Goal: Task Accomplishment & Management: Use online tool/utility

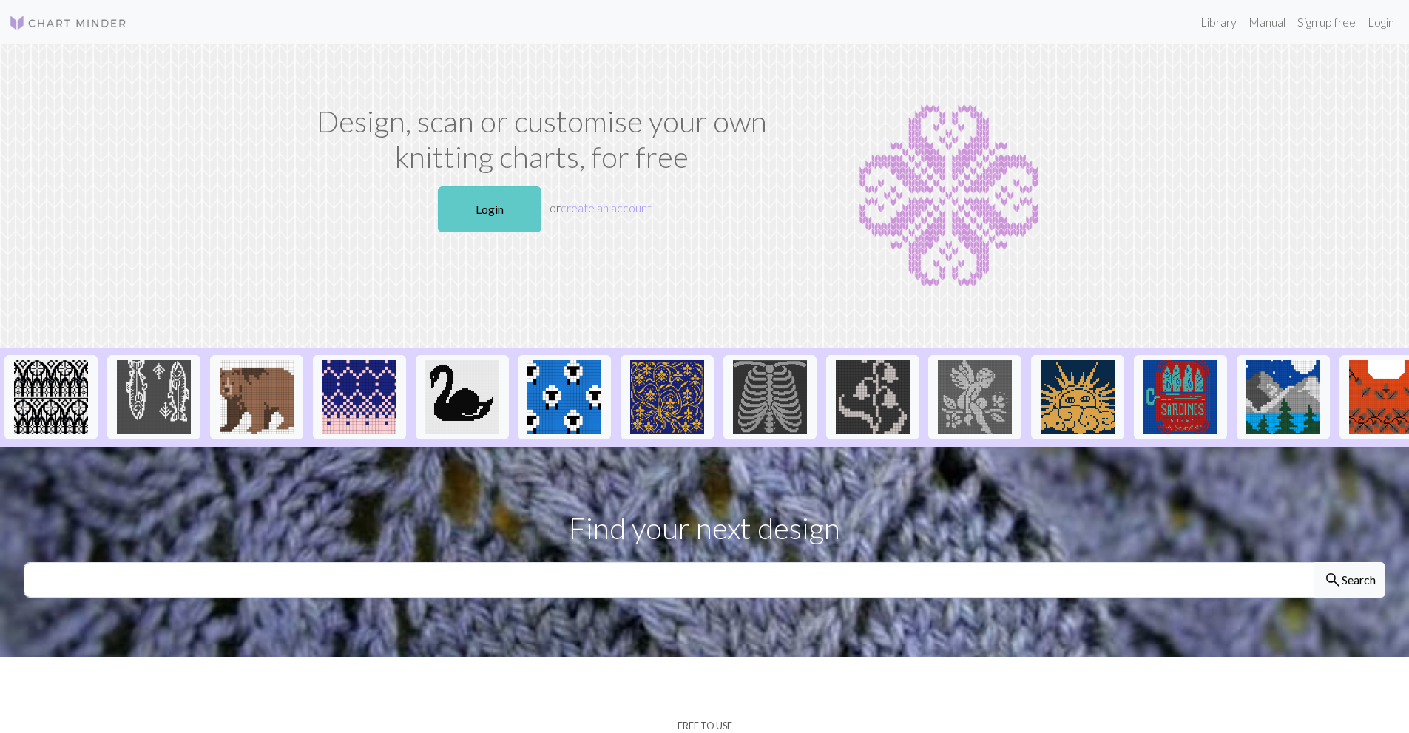
click at [470, 203] on link "Login" at bounding box center [490, 209] width 104 height 46
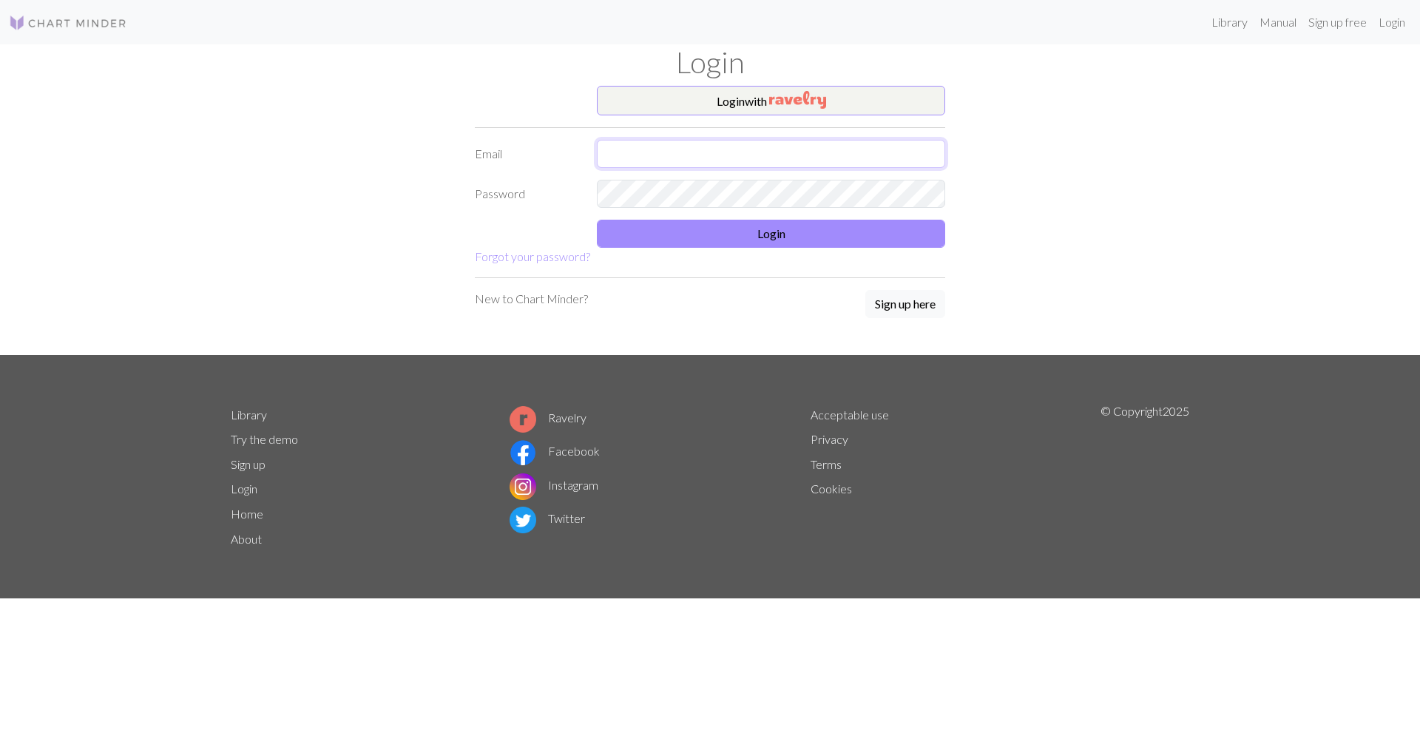
click at [638, 148] on input "text" at bounding box center [771, 154] width 348 height 28
type input "[EMAIL_ADDRESS][DOMAIN_NAME]"
click at [768, 229] on button "Login" at bounding box center [771, 234] width 348 height 28
click at [762, 164] on input "[EMAIL_ADDRESS][DOMAIN_NAME]" at bounding box center [771, 154] width 348 height 28
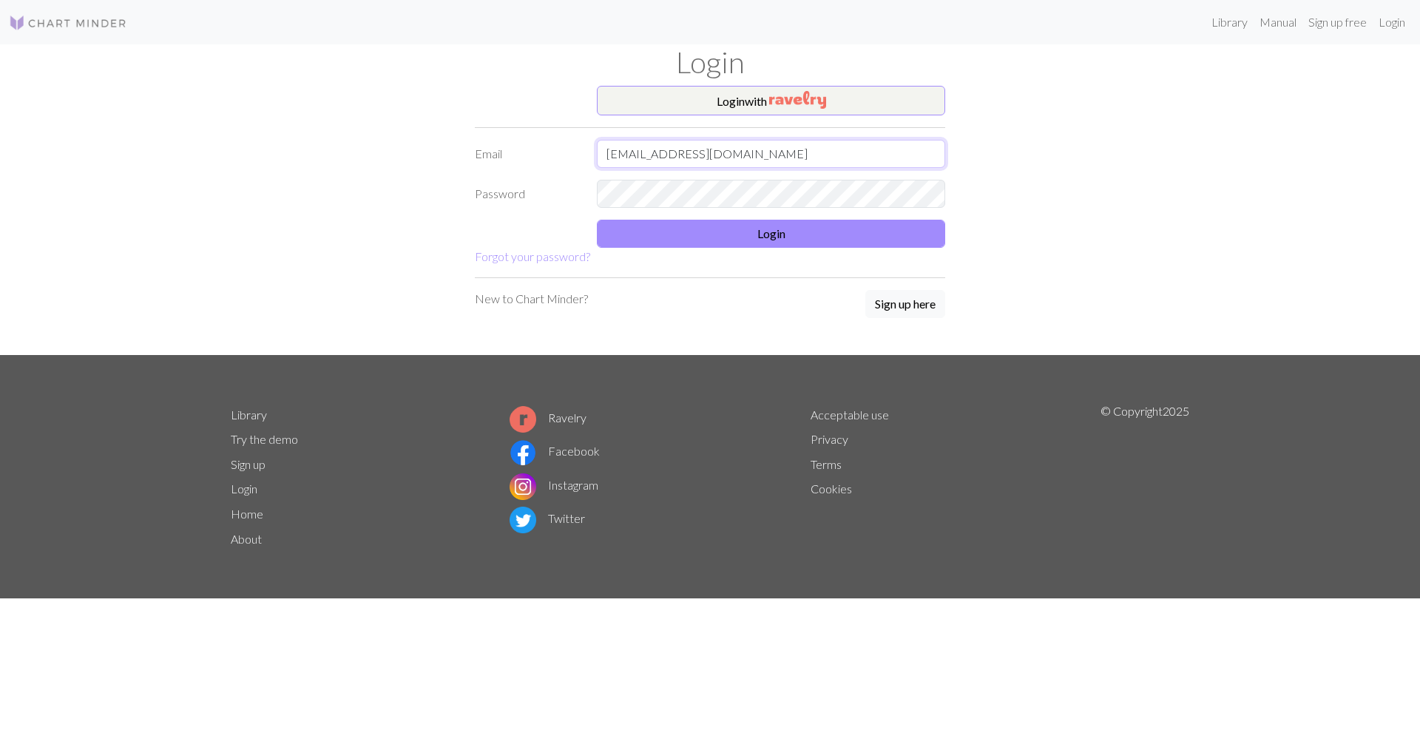
click at [762, 164] on input "[EMAIL_ADDRESS][DOMAIN_NAME]" at bounding box center [771, 154] width 348 height 28
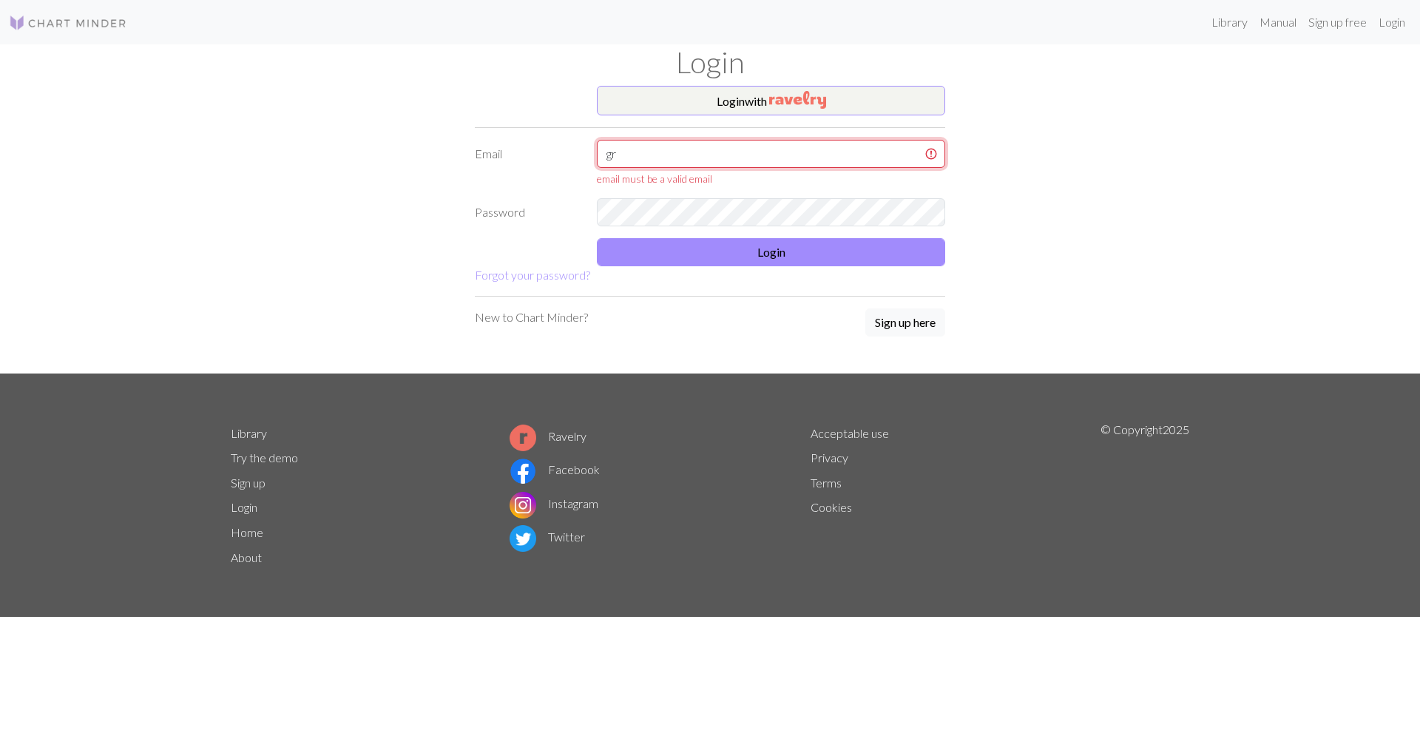
type input "[EMAIL_ADDRESS][DOMAIN_NAME]"
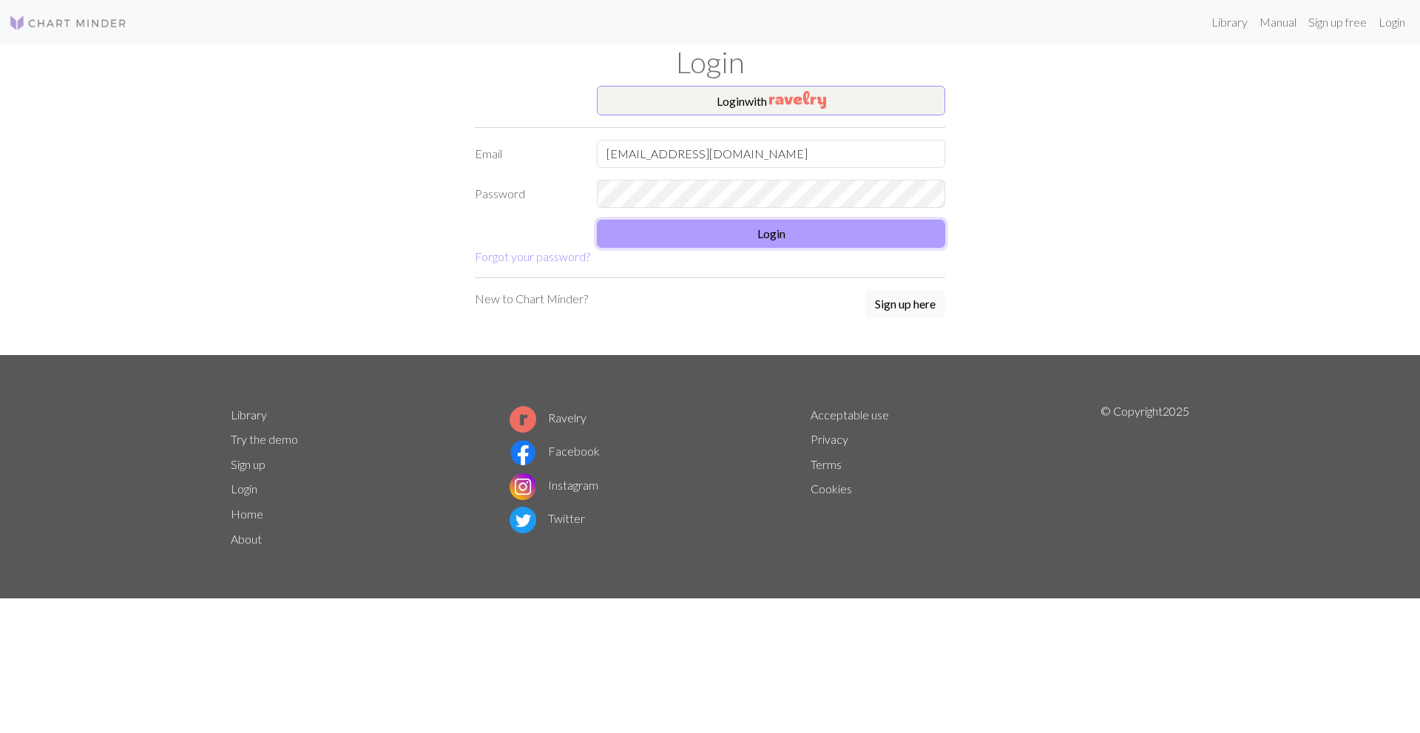
click at [740, 226] on button "Login" at bounding box center [771, 234] width 348 height 28
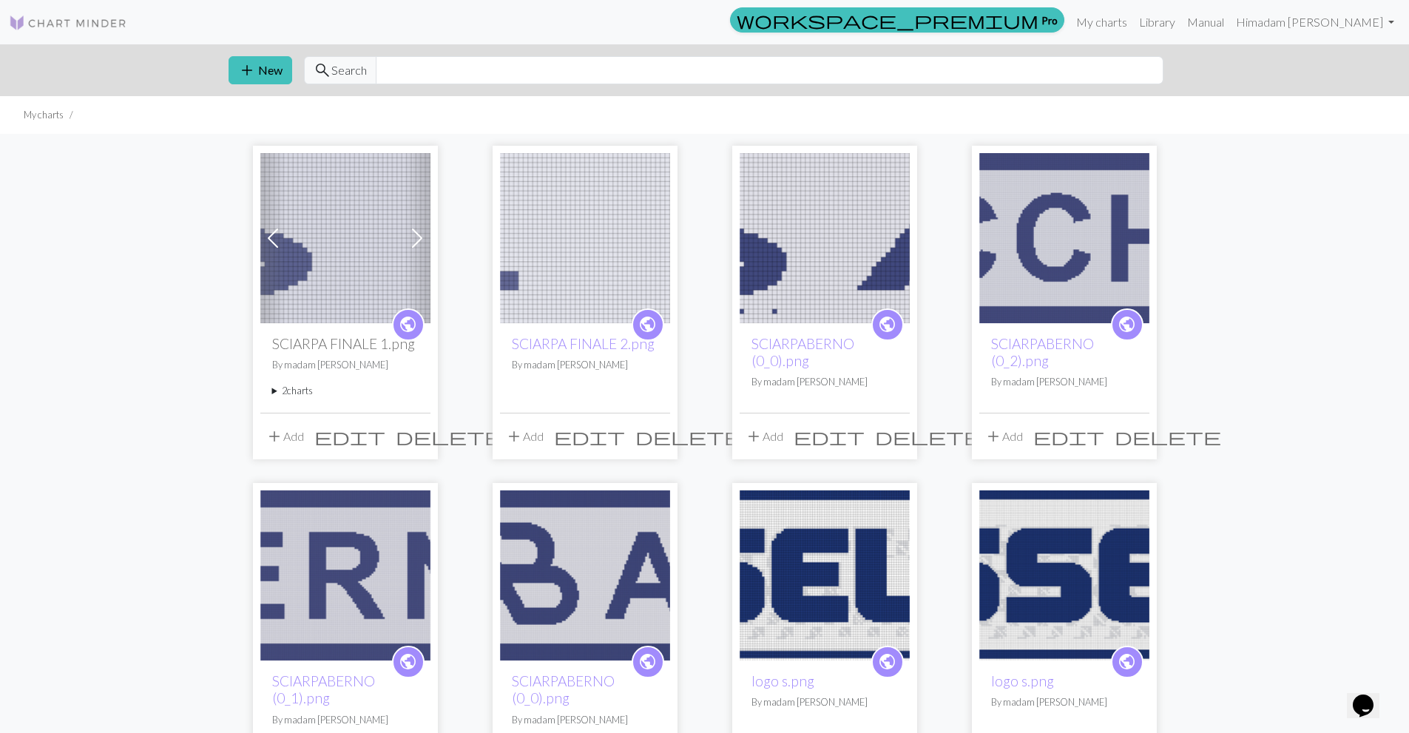
click at [357, 206] on img at bounding box center [345, 238] width 170 height 170
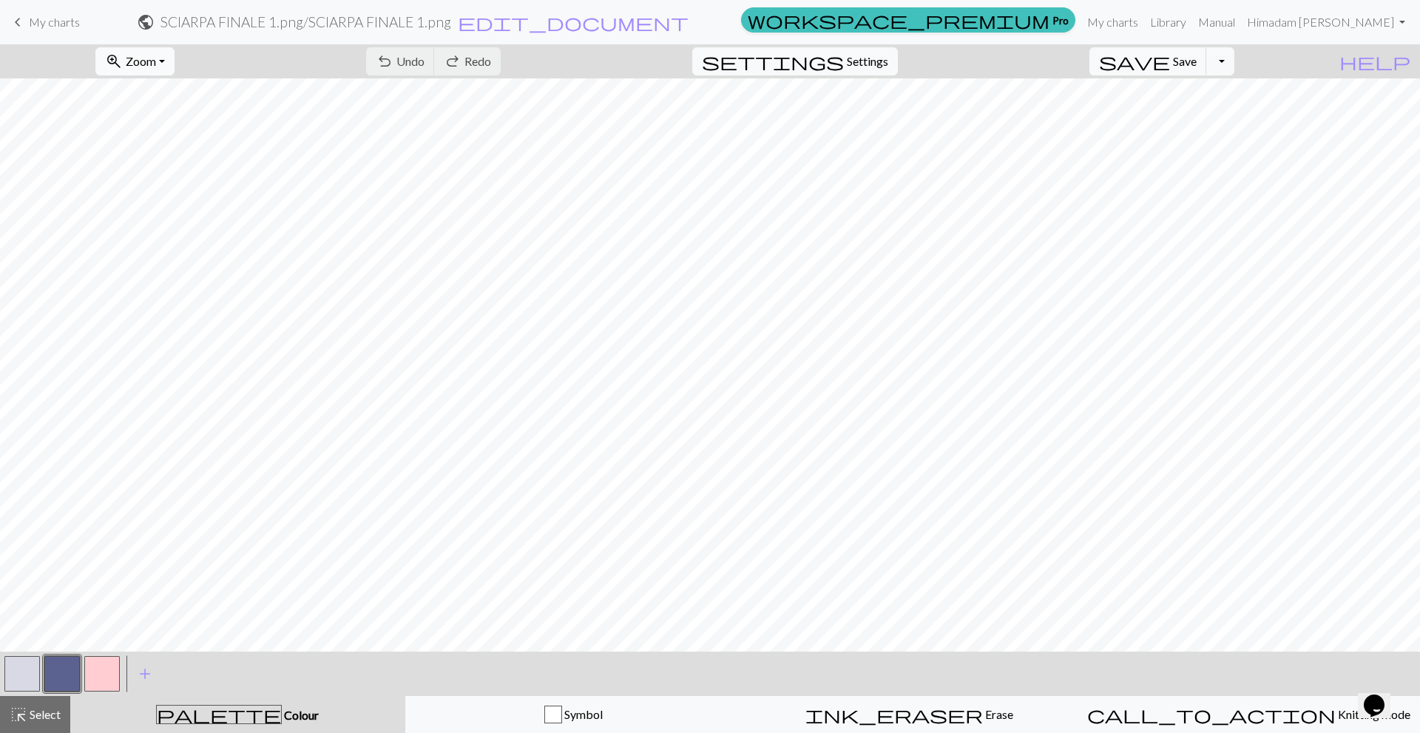
click at [175, 68] on button "zoom_in Zoom Zoom" at bounding box center [134, 61] width 79 height 28
click at [175, 188] on button "50%" at bounding box center [154, 178] width 117 height 24
click at [36, 682] on button "button" at bounding box center [21, 673] width 35 height 35
click at [57, 668] on button "button" at bounding box center [61, 673] width 35 height 35
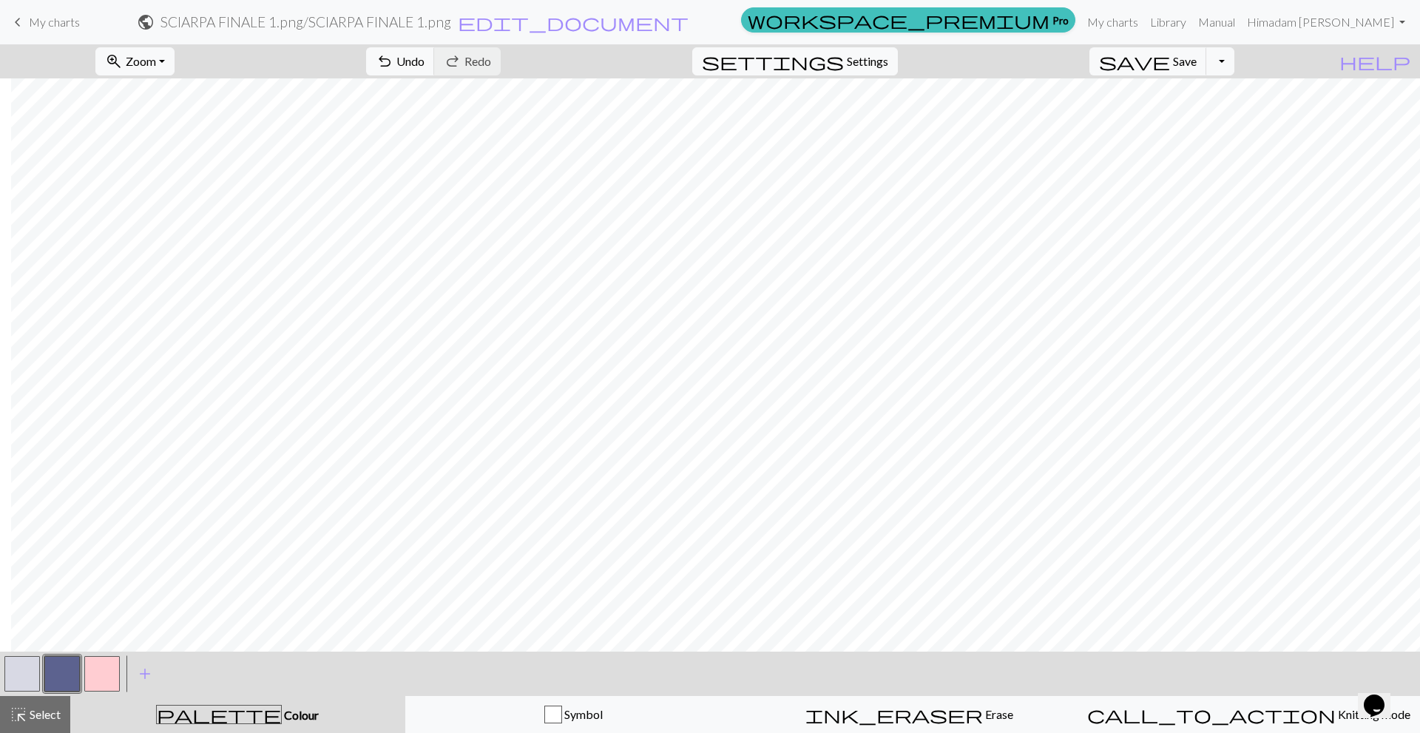
click at [9, 674] on button "button" at bounding box center [21, 673] width 35 height 35
click at [63, 679] on button "button" at bounding box center [61, 673] width 35 height 35
click at [1196, 67] on span "Save" at bounding box center [1185, 61] width 24 height 14
click at [58, 21] on span "My charts" at bounding box center [54, 22] width 51 height 14
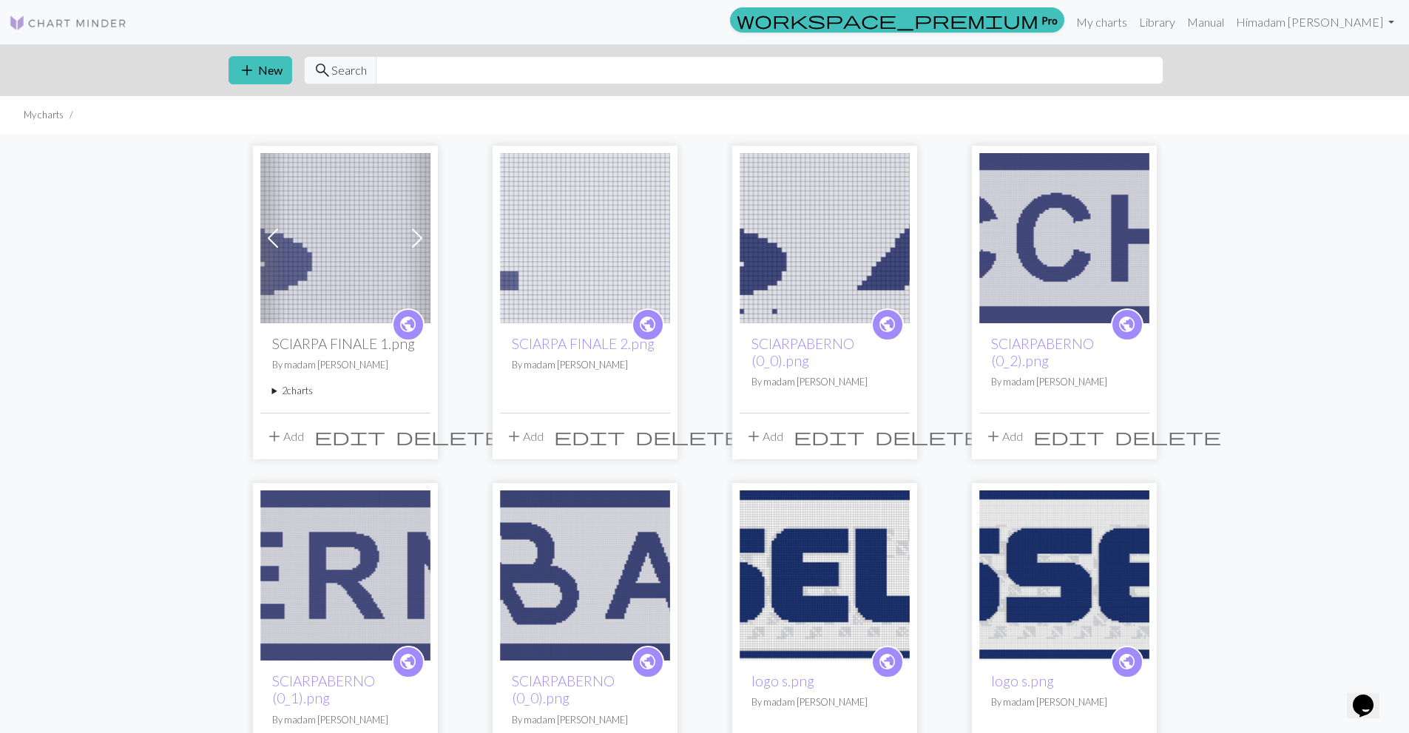
click at [565, 261] on img at bounding box center [585, 238] width 170 height 170
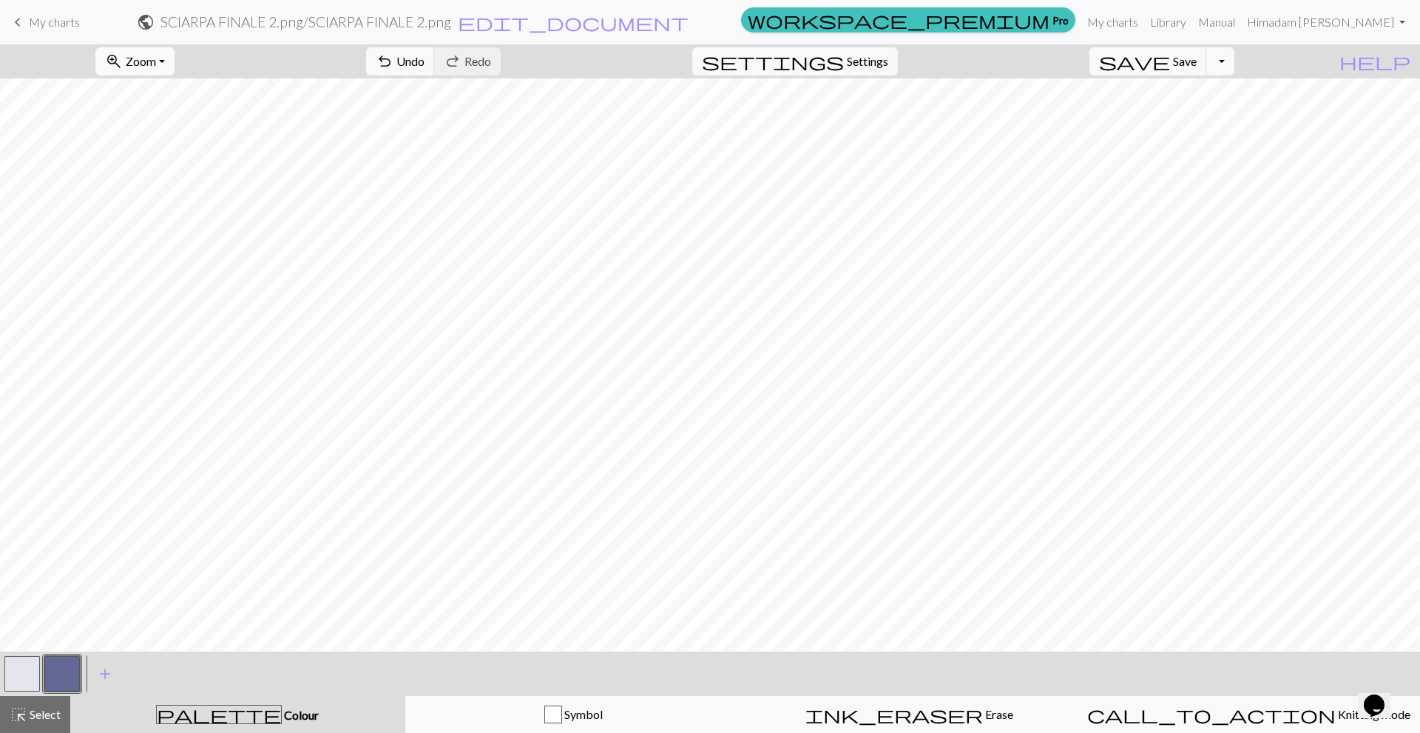
click at [175, 61] on button "zoom_in Zoom Zoom" at bounding box center [134, 61] width 79 height 28
click at [143, 183] on button "50%" at bounding box center [154, 178] width 117 height 24
click at [424, 66] on span "Undo" at bounding box center [410, 61] width 28 height 14
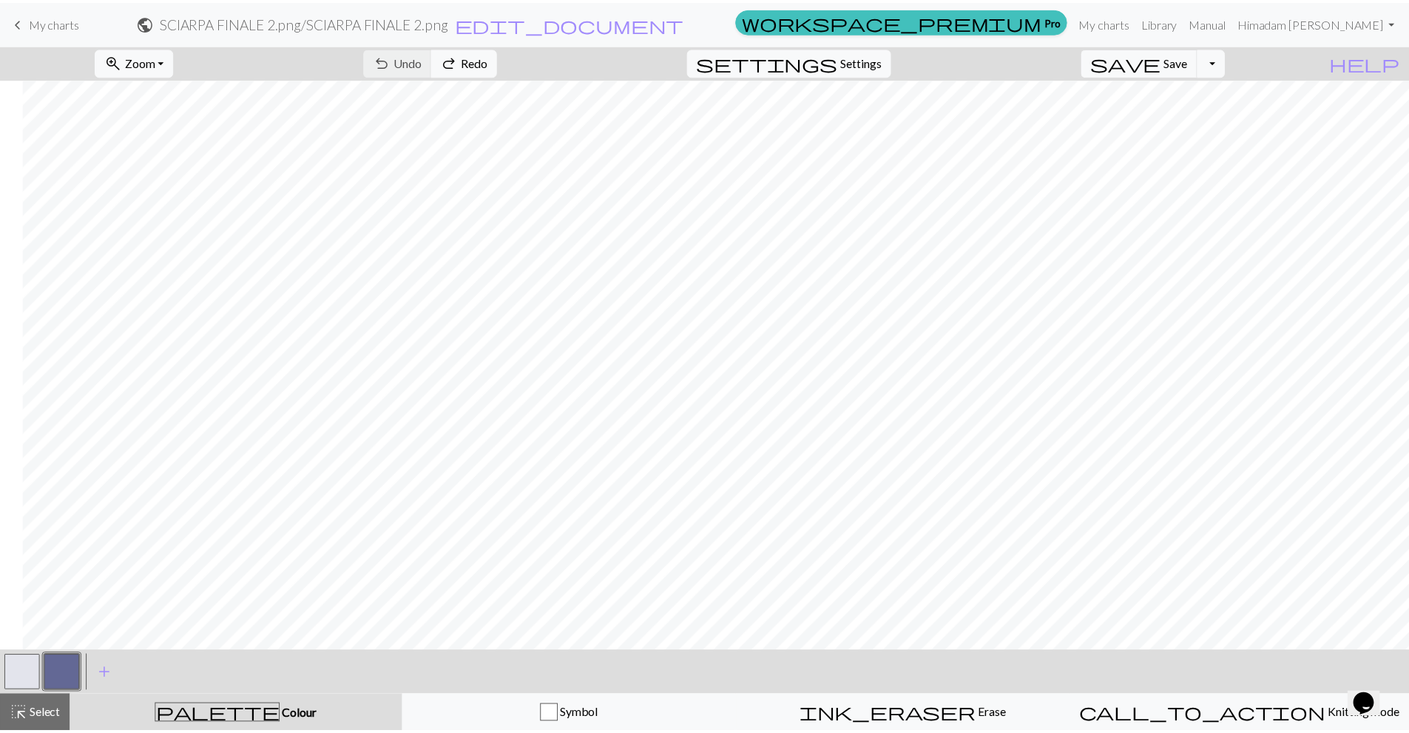
scroll to position [41, 492]
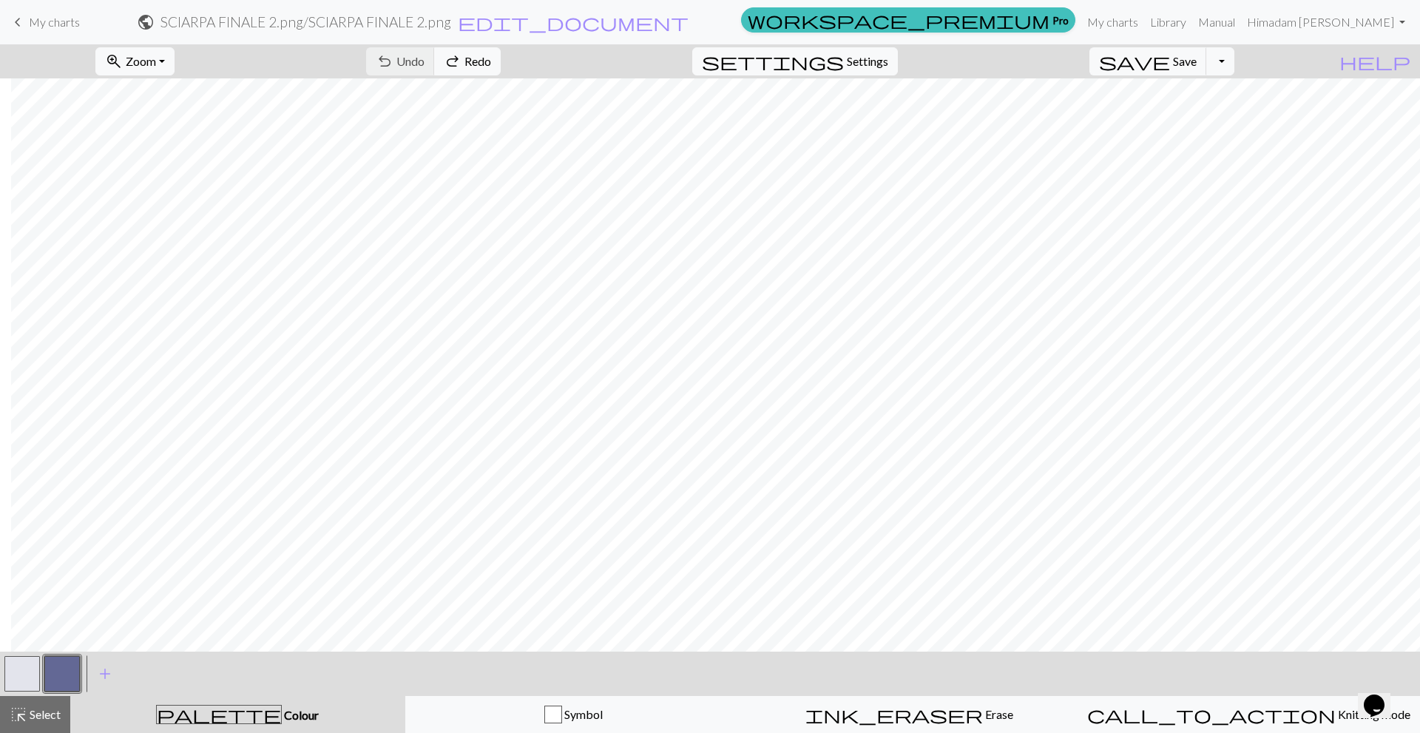
click at [59, 24] on span "My charts" at bounding box center [54, 22] width 51 height 14
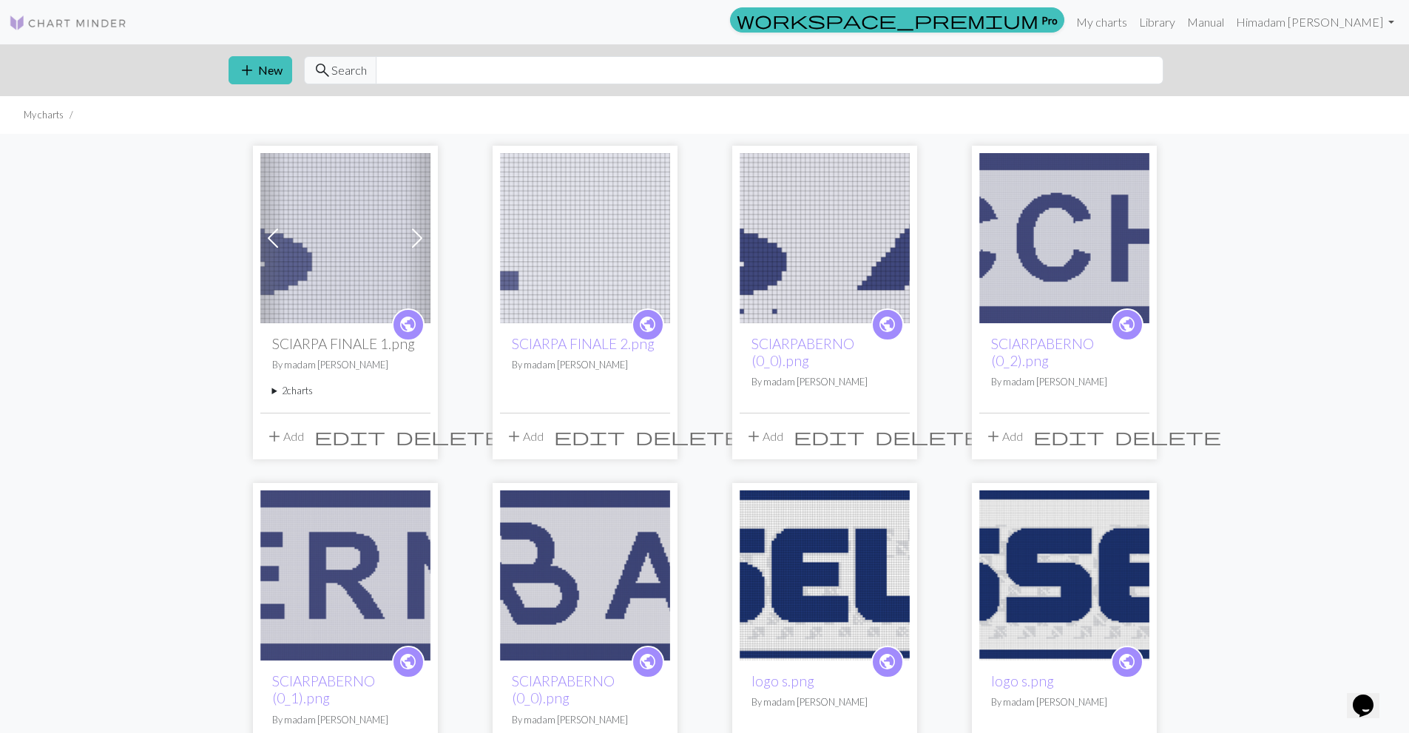
click at [288, 203] on img at bounding box center [345, 238] width 170 height 170
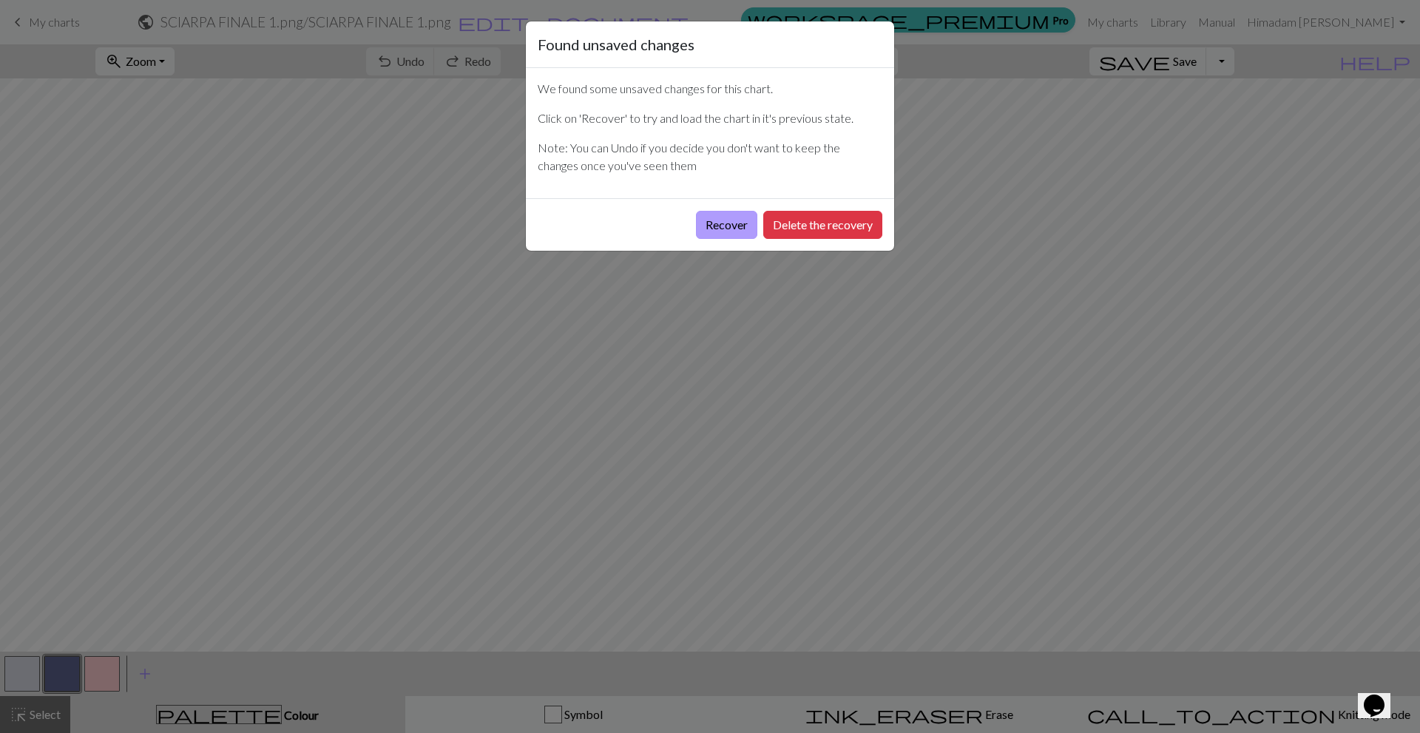
click at [713, 217] on button "Recover" at bounding box center [726, 225] width 61 height 28
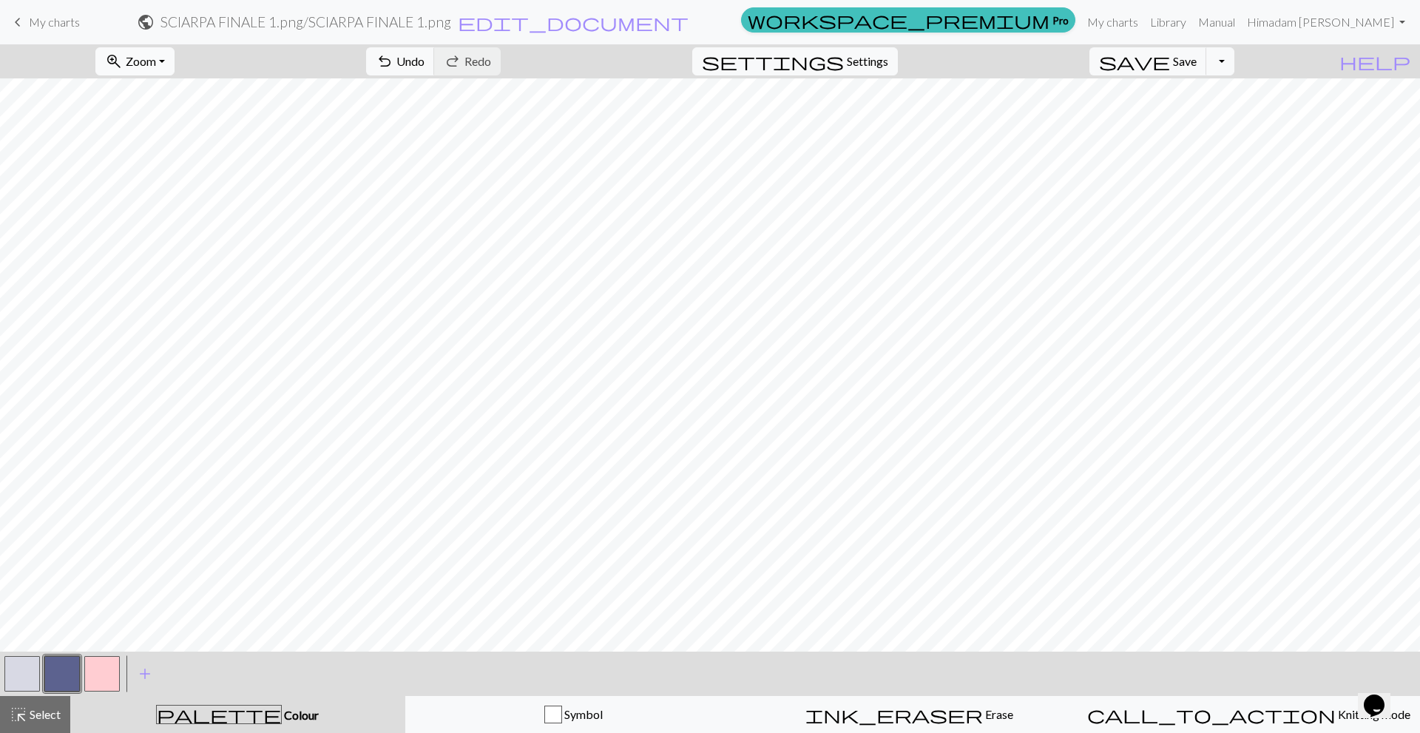
click at [159, 49] on button "zoom_in Zoom Zoom" at bounding box center [134, 61] width 79 height 28
click at [180, 178] on button "50%" at bounding box center [154, 178] width 117 height 24
